Goal: Task Accomplishment & Management: Manage account settings

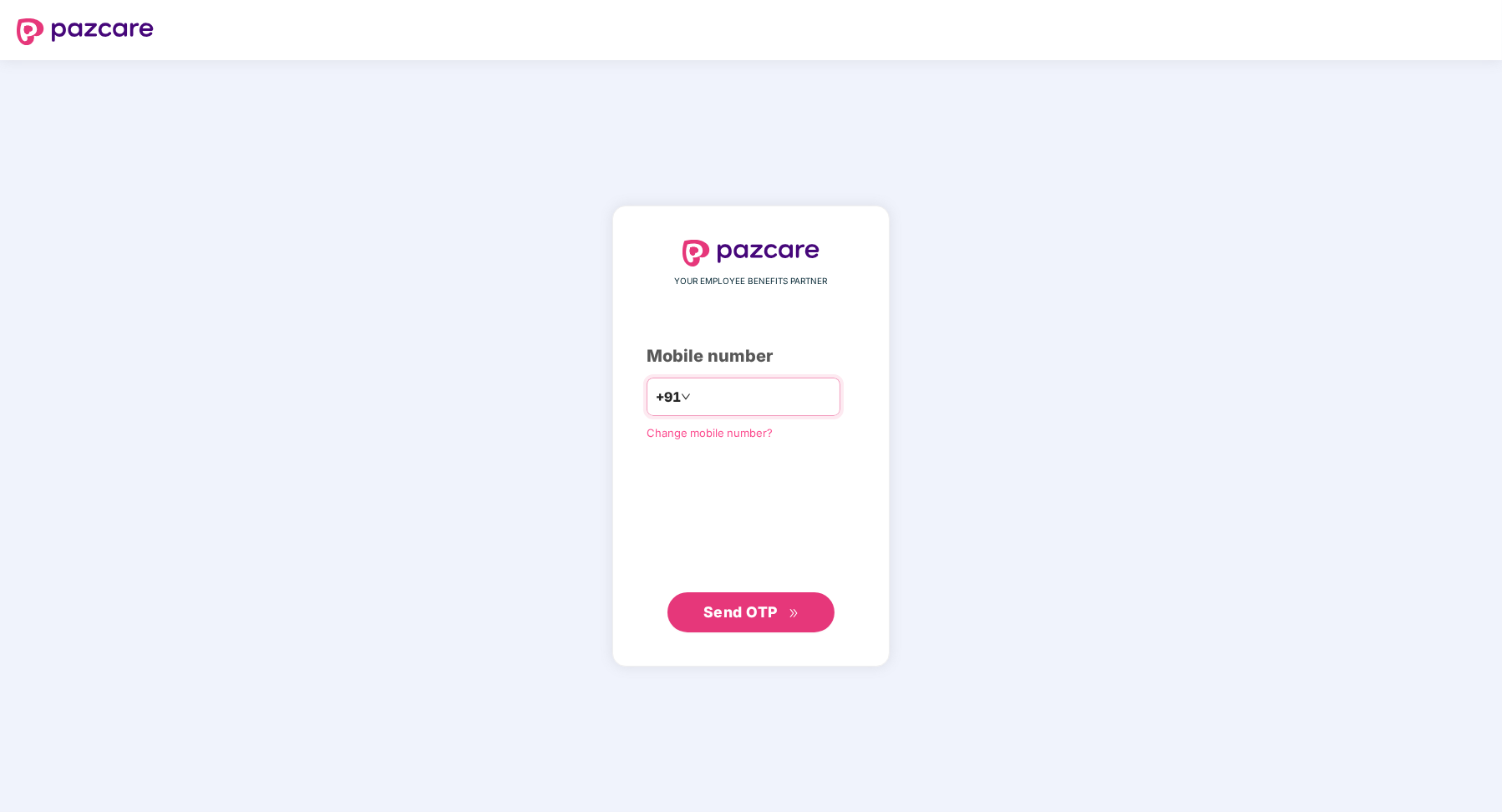
click at [729, 390] on input "number" at bounding box center [763, 397] width 137 height 27
type input "**********"
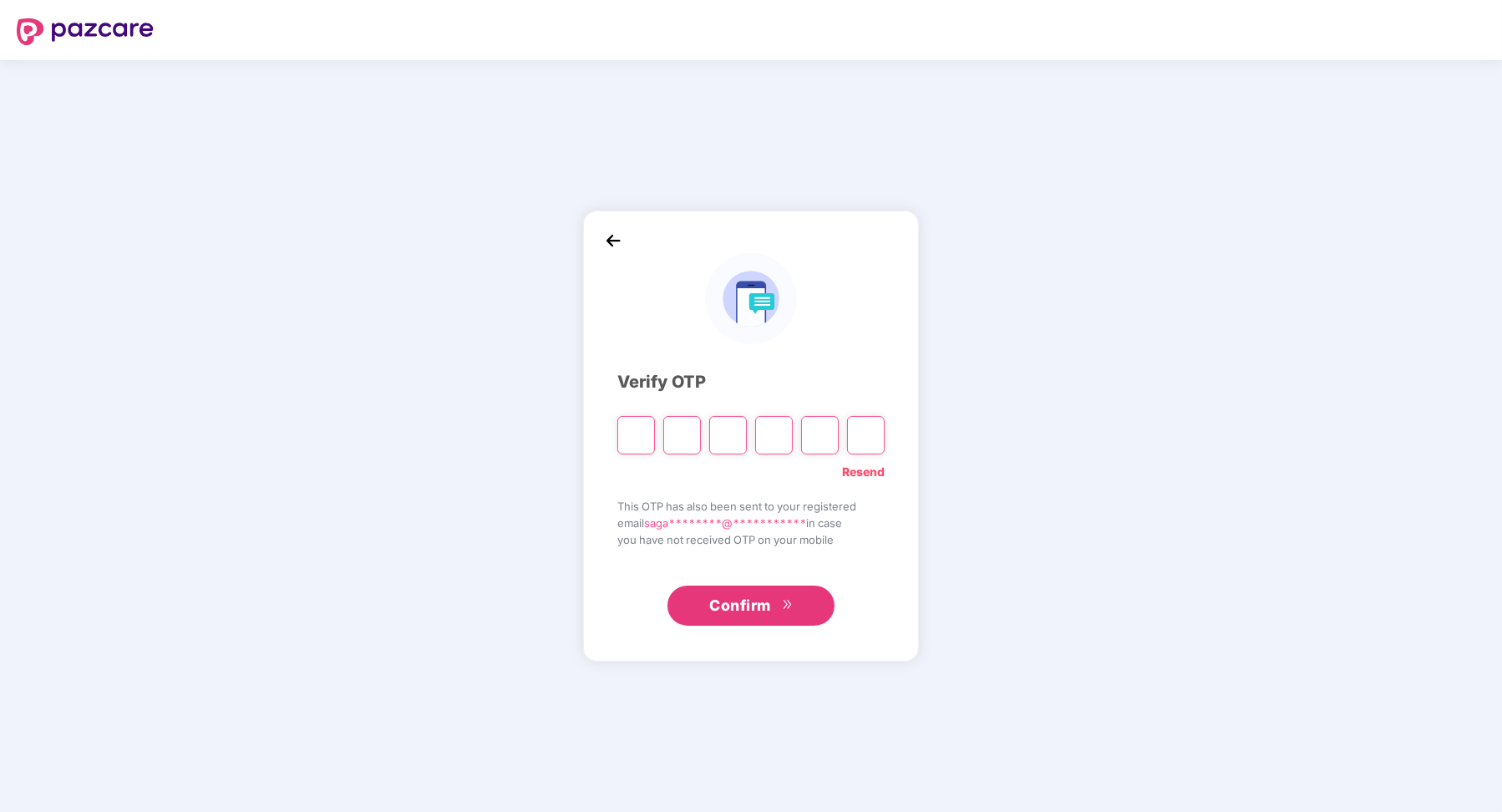
paste input "*"
type input "*"
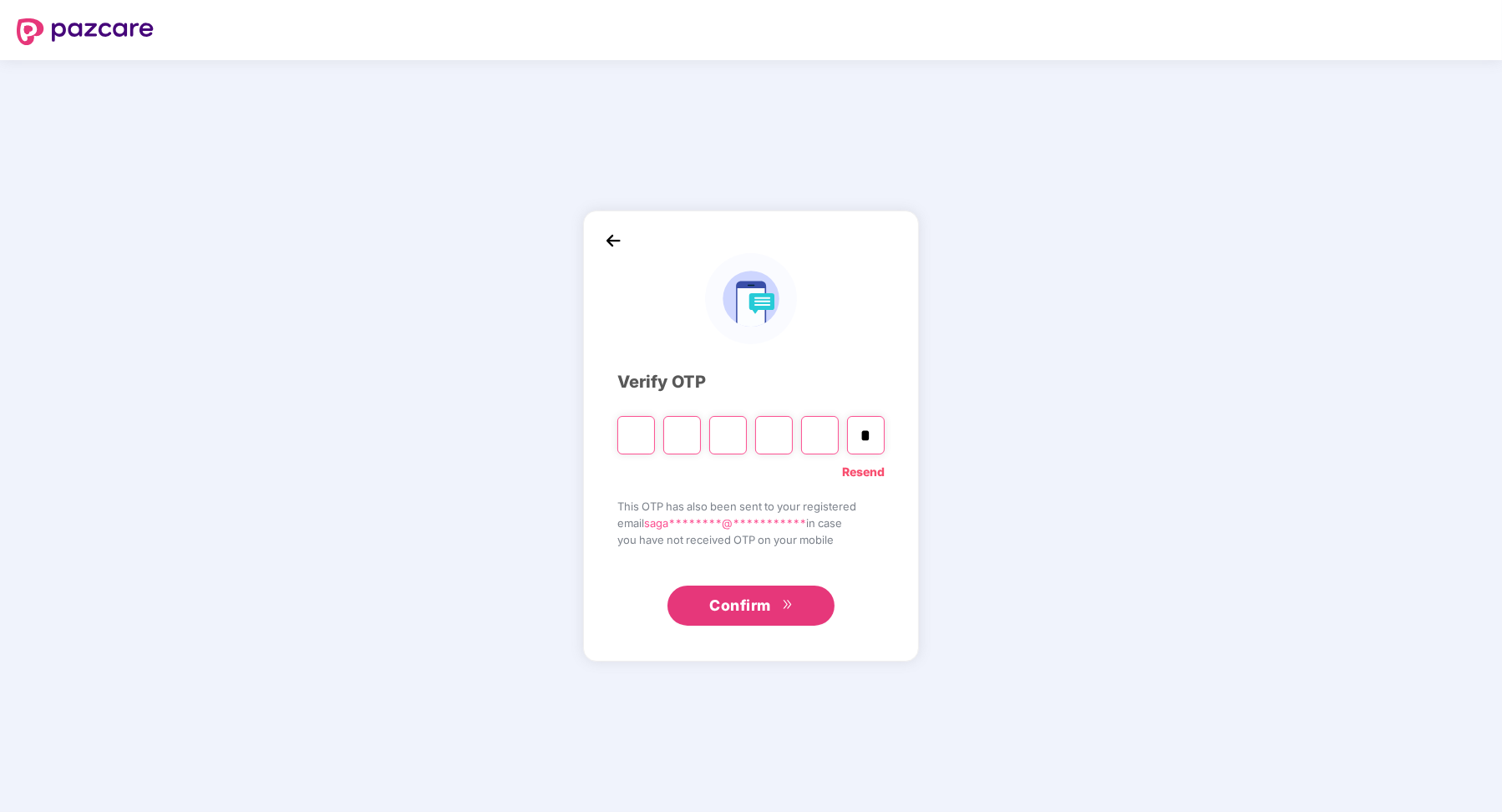
type input "*"
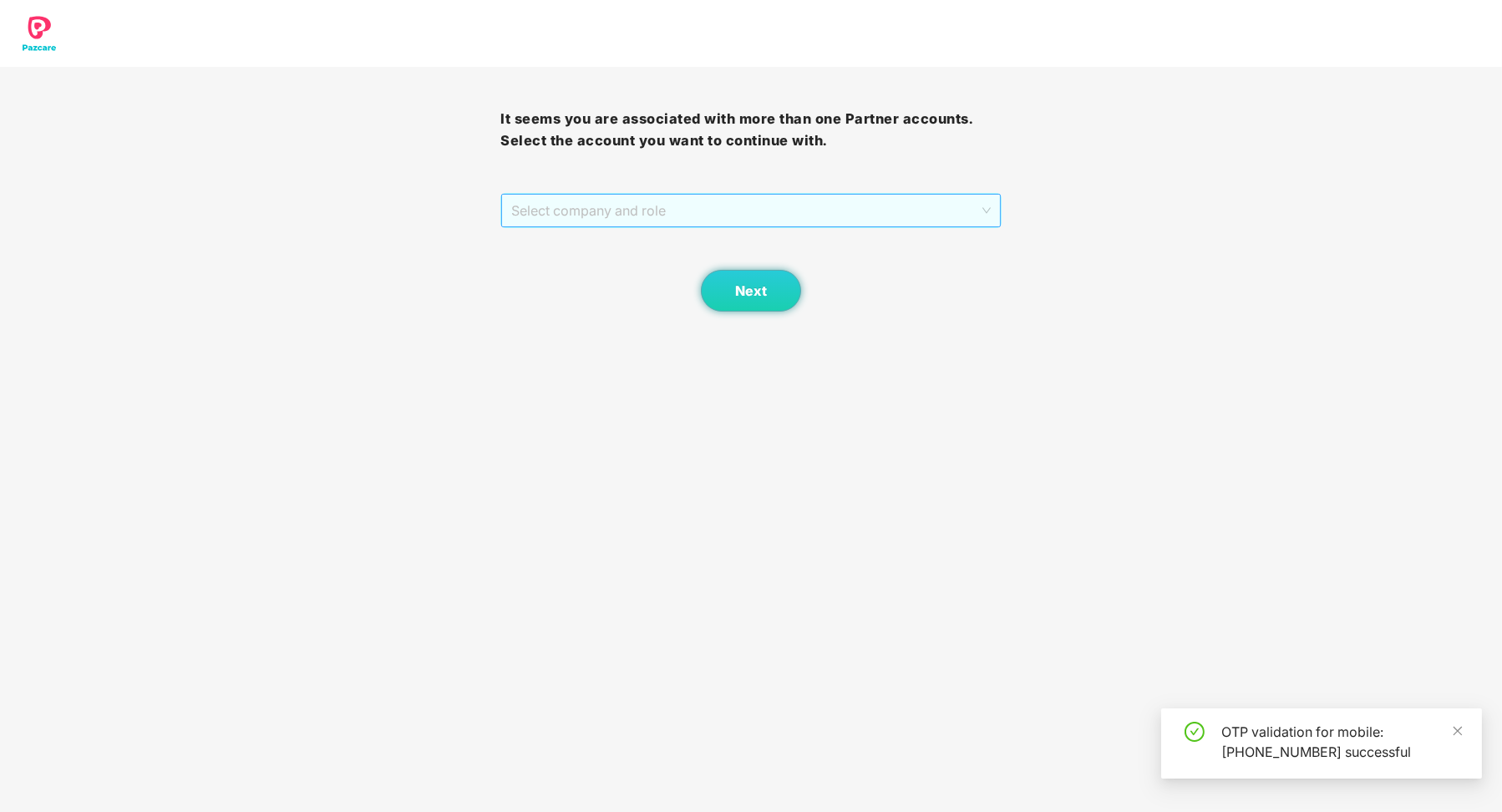
click at [747, 208] on span "Select company and role" at bounding box center [751, 210] width 479 height 32
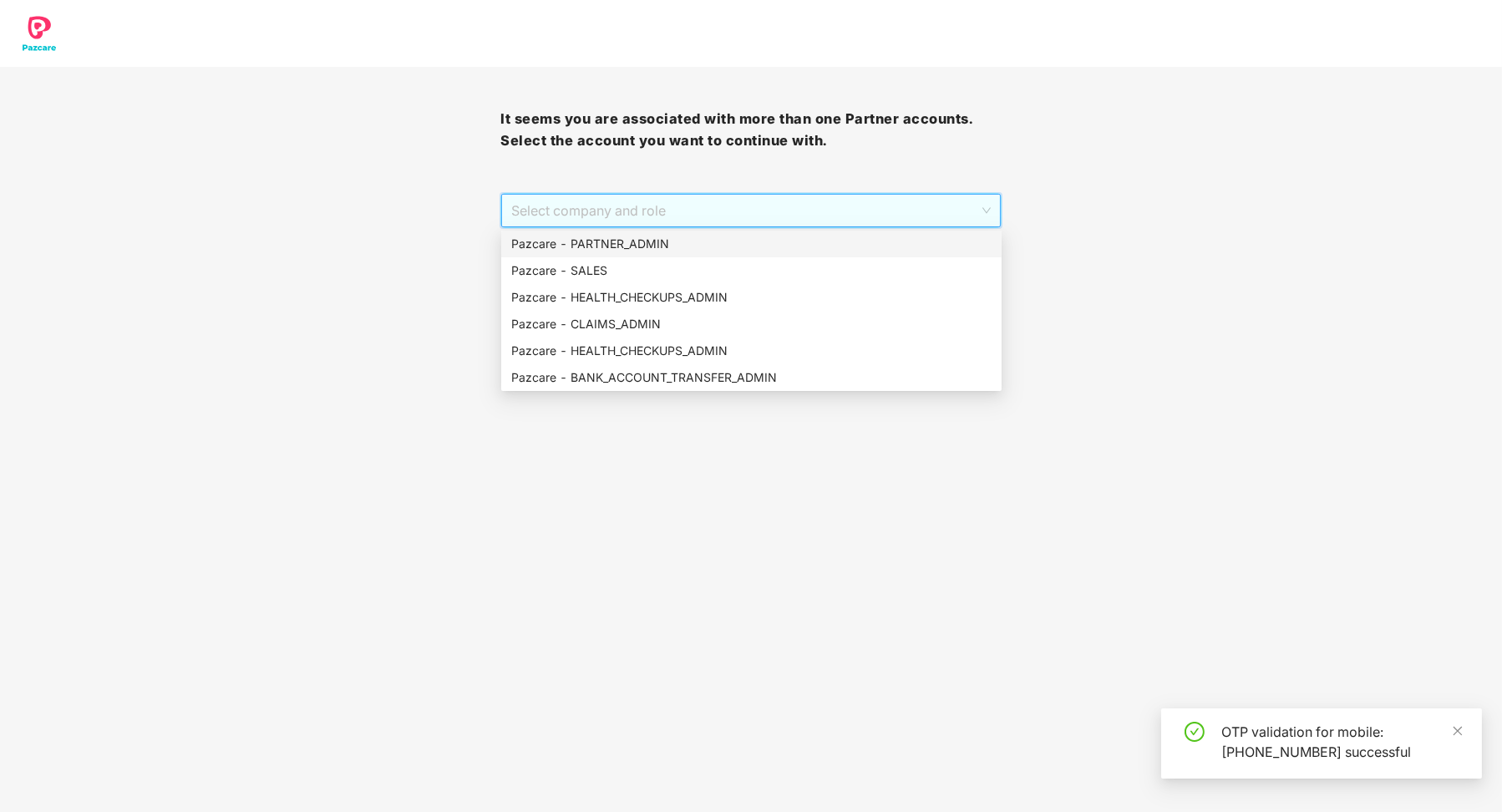
click at [709, 244] on div "Pazcare - PARTNER_ADMIN" at bounding box center [751, 243] width 480 height 18
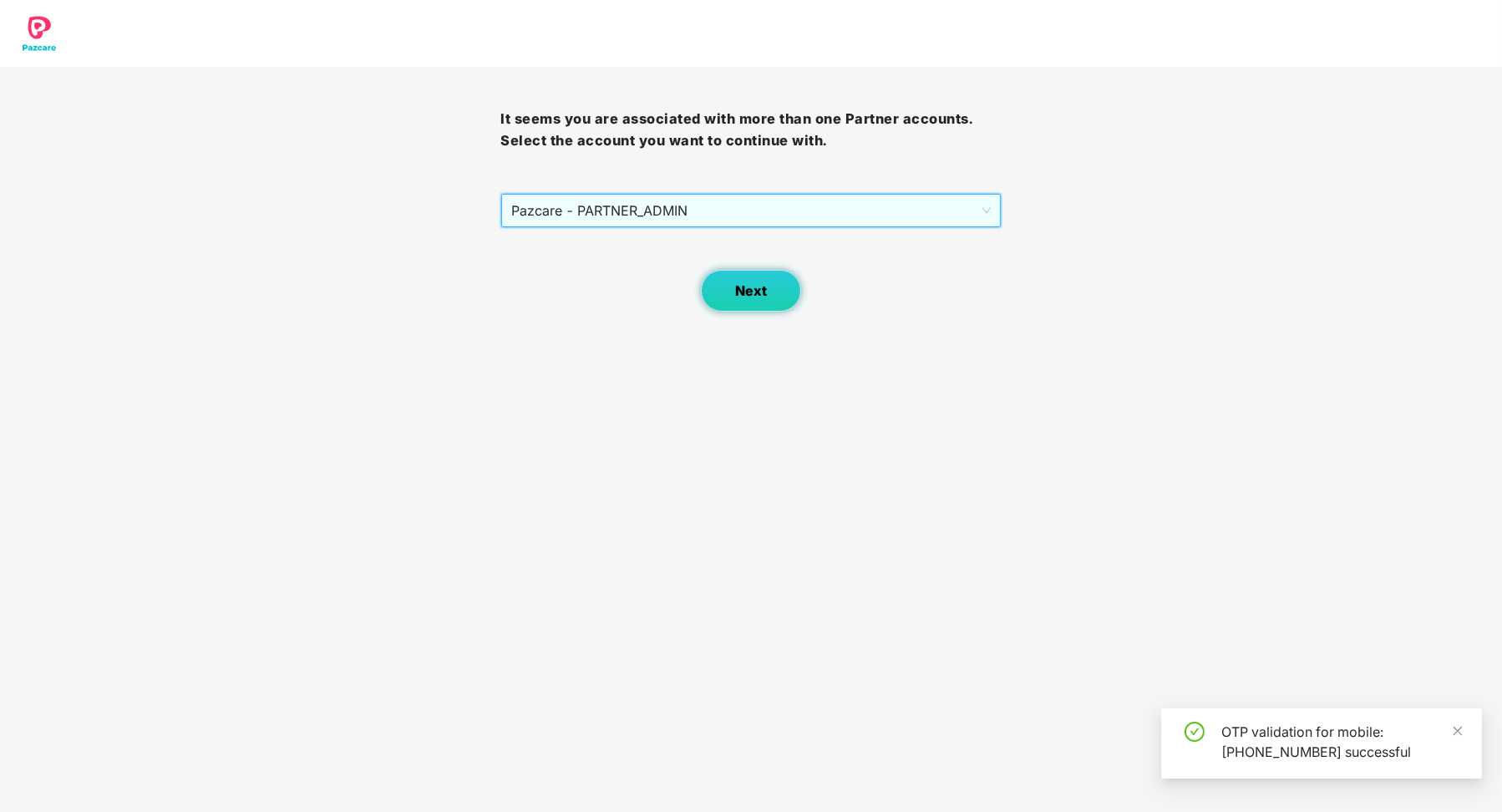
click at [735, 281] on button "Next" at bounding box center [751, 290] width 100 height 42
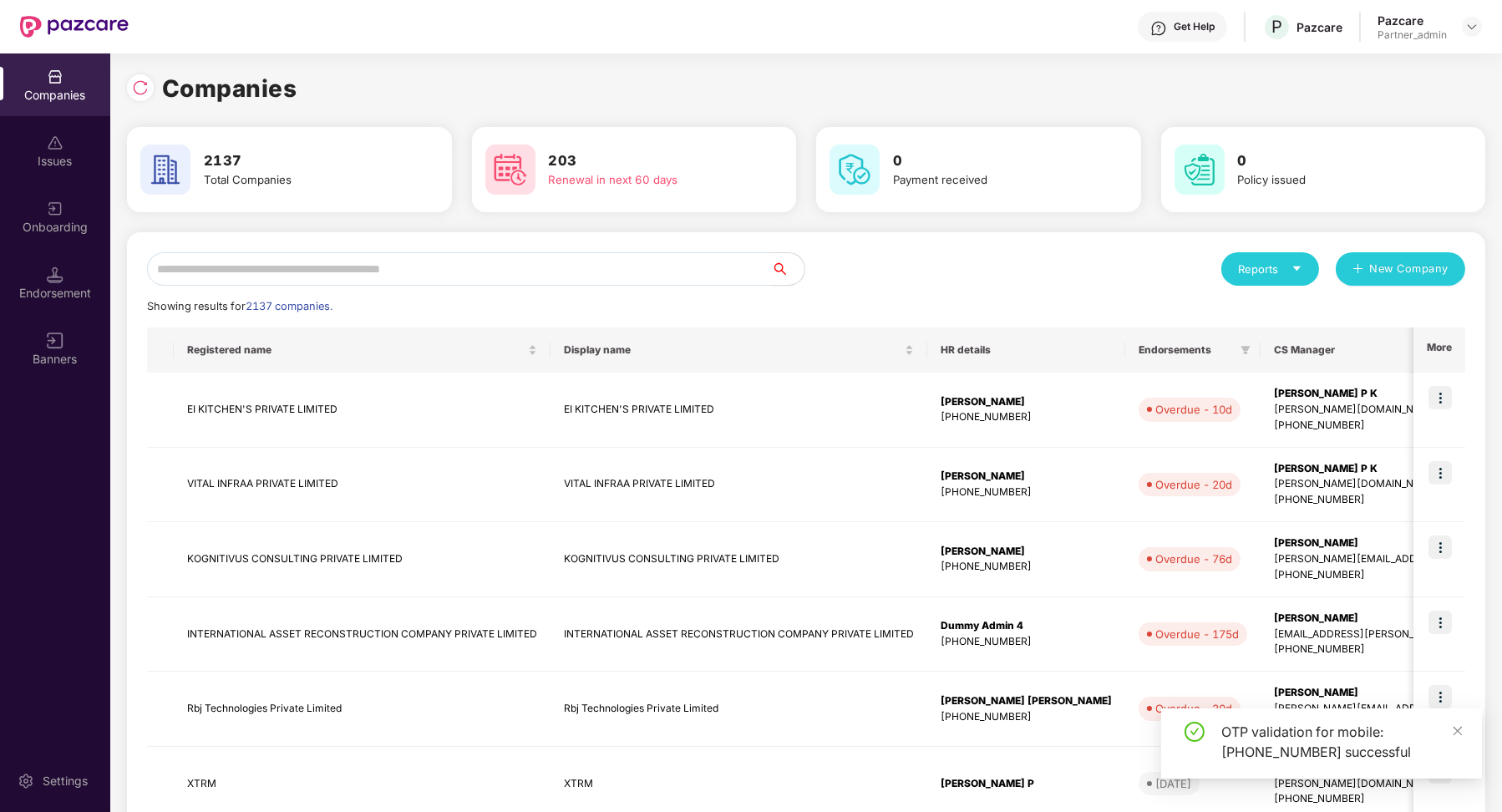
click at [521, 265] on input "text" at bounding box center [459, 268] width 624 height 34
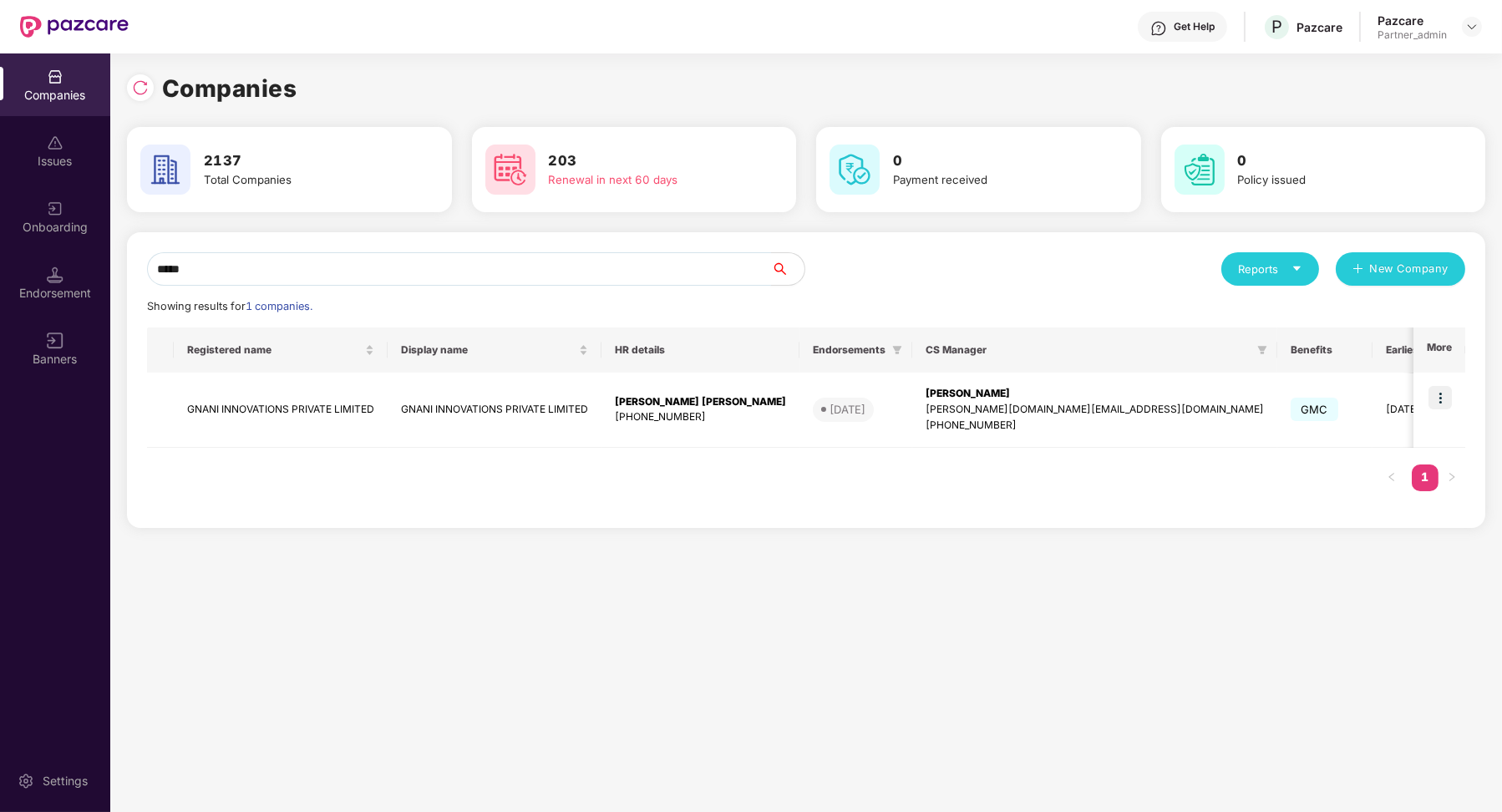
type input "*****"
drag, startPoint x: 1148, startPoint y: 331, endPoint x: 1448, endPoint y: 384, distance: 304.6
click at [1448, 384] on td at bounding box center [1440, 410] width 52 height 75
click at [1439, 393] on img at bounding box center [1440, 398] width 23 height 23
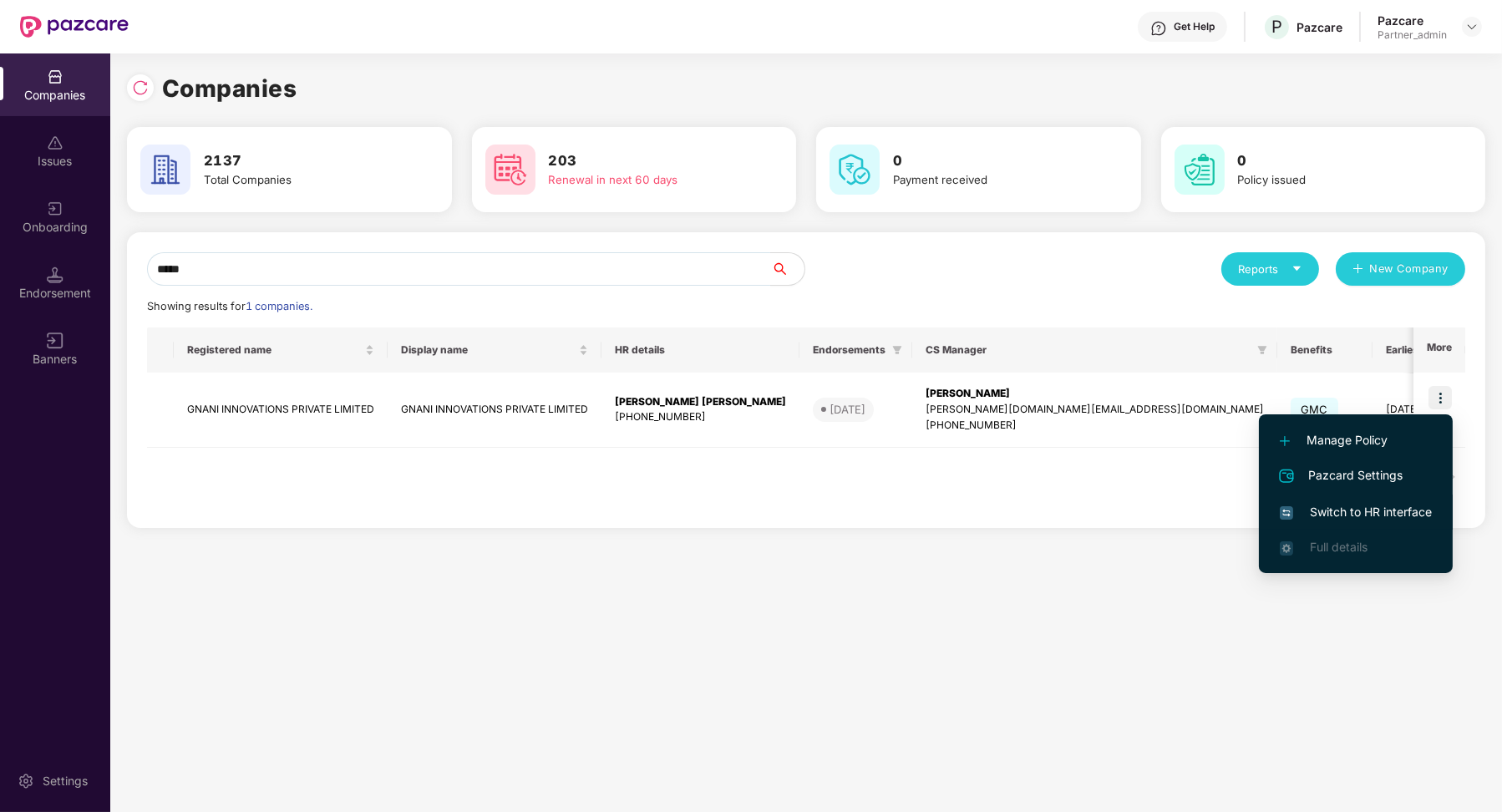
click at [1360, 510] on span "Switch to HR interface" at bounding box center [1355, 512] width 152 height 18
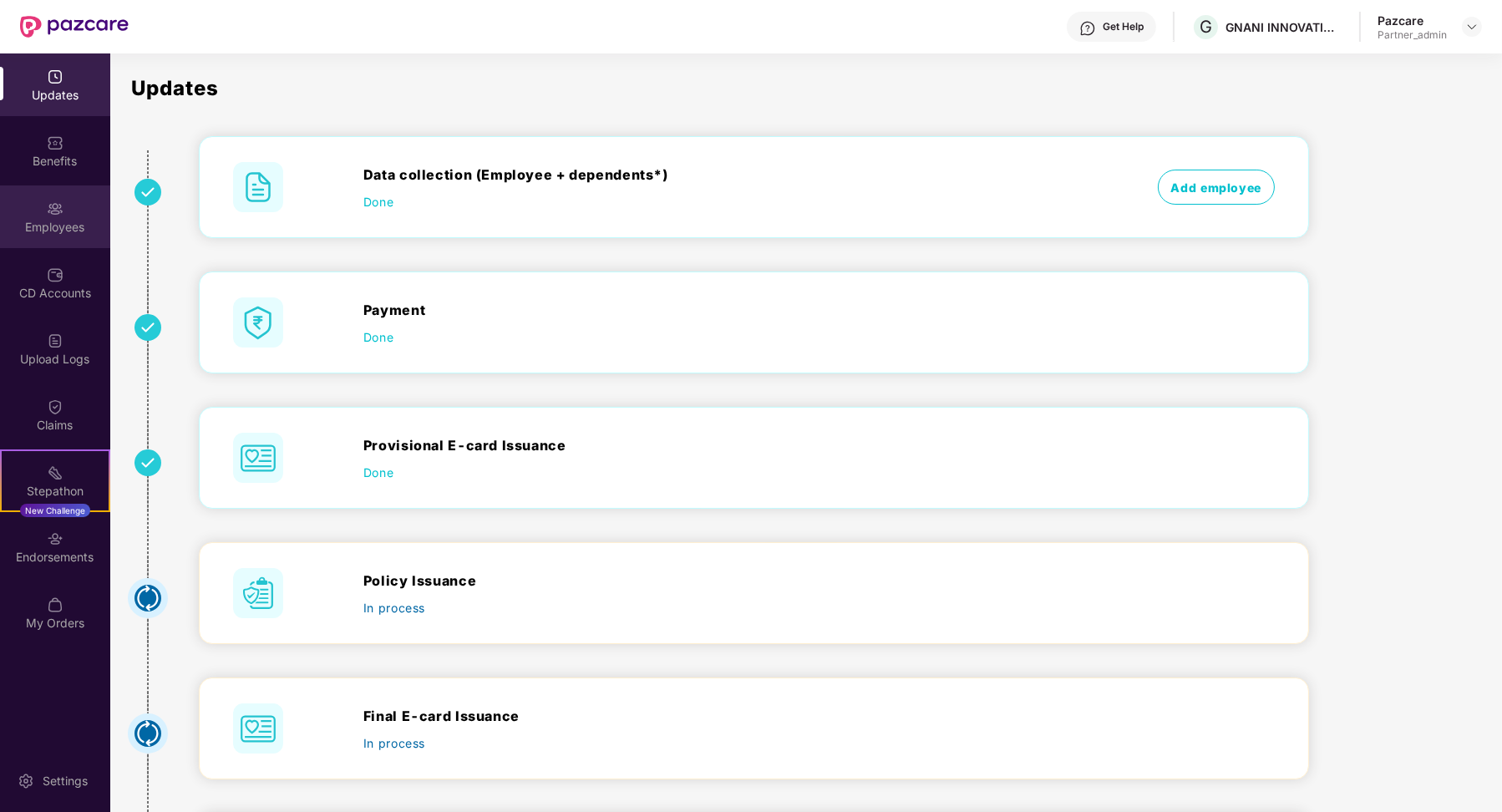
click at [55, 238] on div "Employees" at bounding box center [55, 216] width 110 height 63
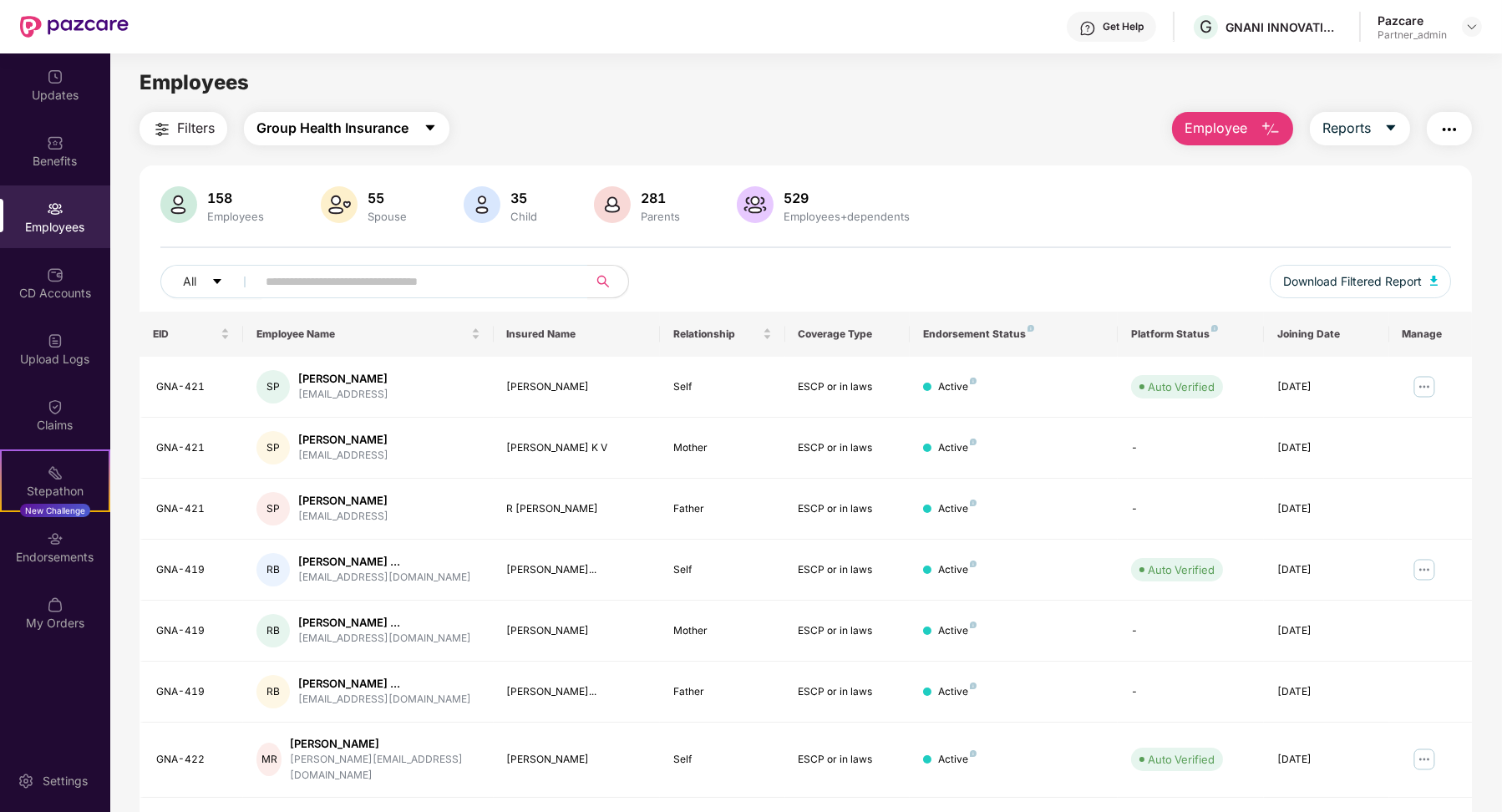
click at [358, 118] on span "Group Health Insurance" at bounding box center [332, 128] width 152 height 21
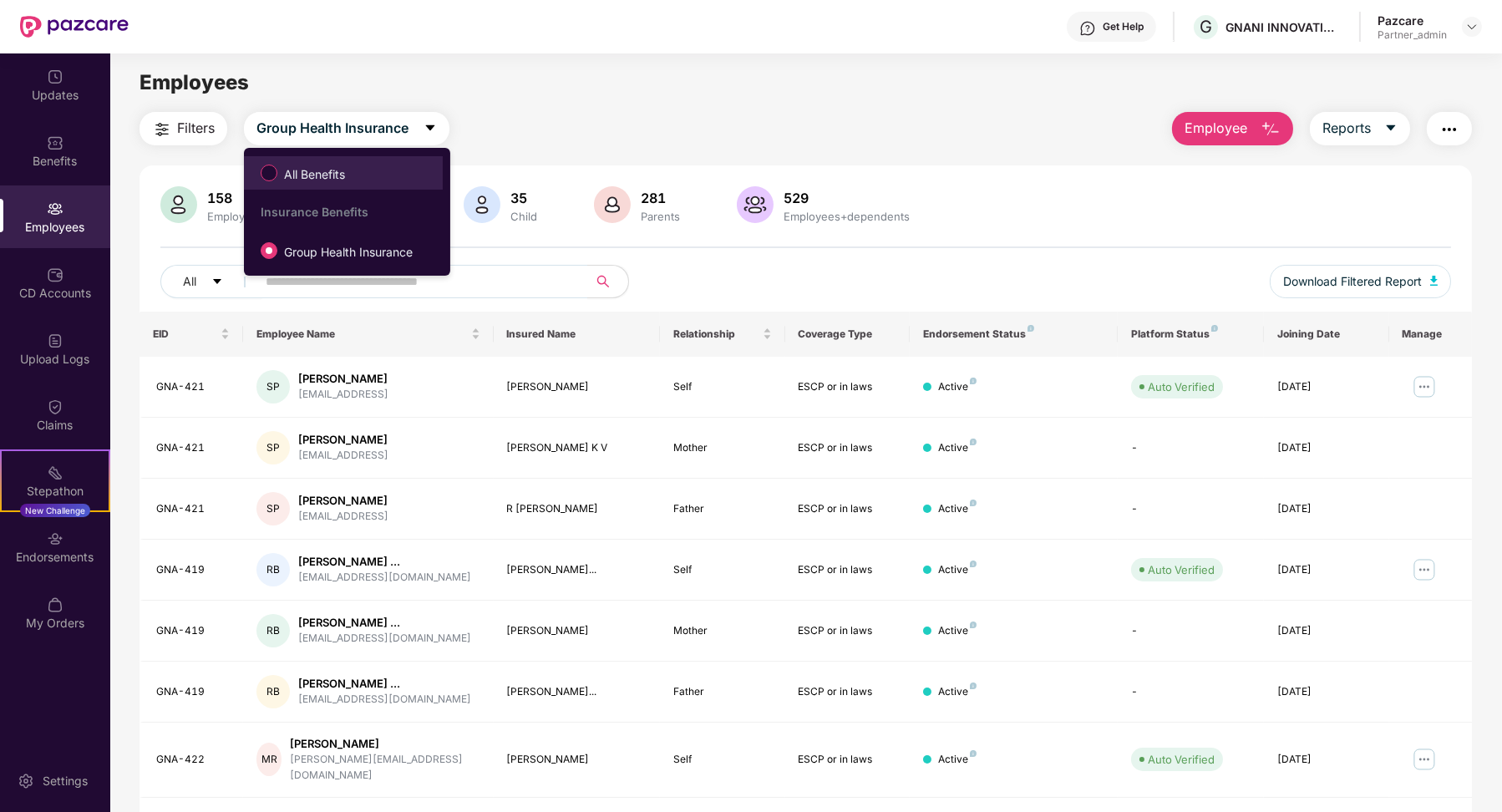
click at [341, 158] on li "All Benefits" at bounding box center [344, 173] width 199 height 34
